Goal: Information Seeking & Learning: Learn about a topic

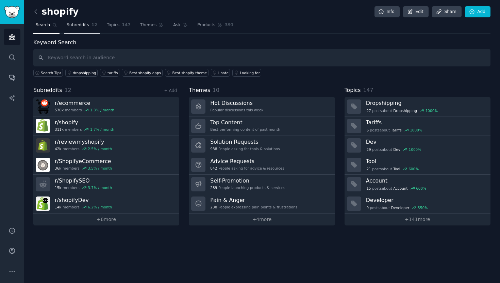
click at [90, 23] on link "Subreddits 12" at bounding box center [81, 27] width 35 height 14
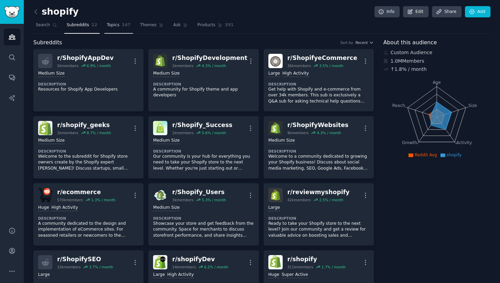
click at [114, 26] on span "Topics" at bounding box center [113, 25] width 13 height 6
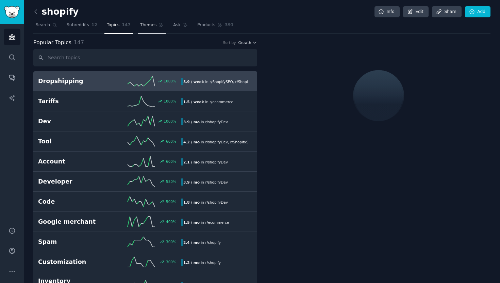
click at [148, 28] on link "Themes" at bounding box center [152, 27] width 29 height 14
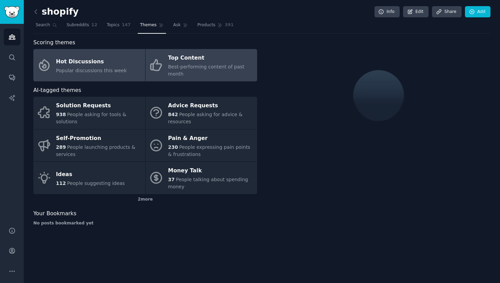
click at [198, 74] on div "Best-performing content of past month" at bounding box center [211, 70] width 86 height 14
